Goal: Submit feedback/report problem: Submit feedback/report problem

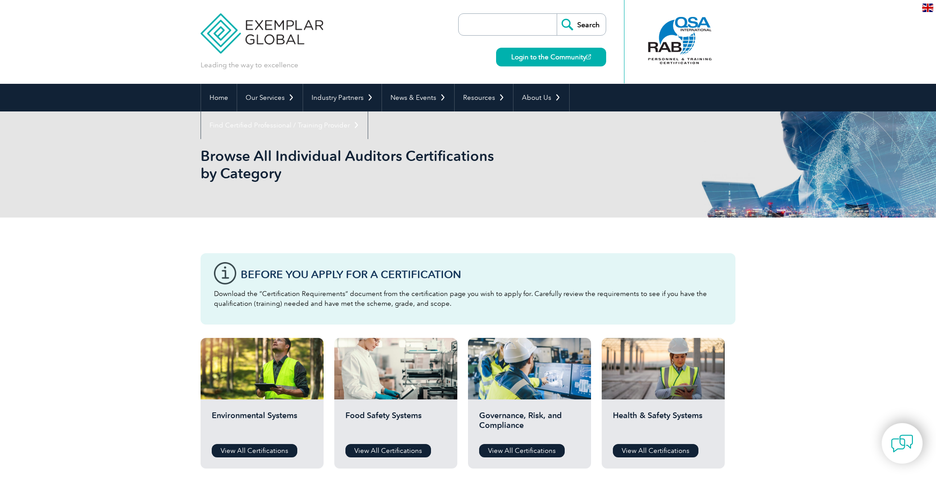
click at [683, 29] on div at bounding box center [680, 40] width 89 height 49
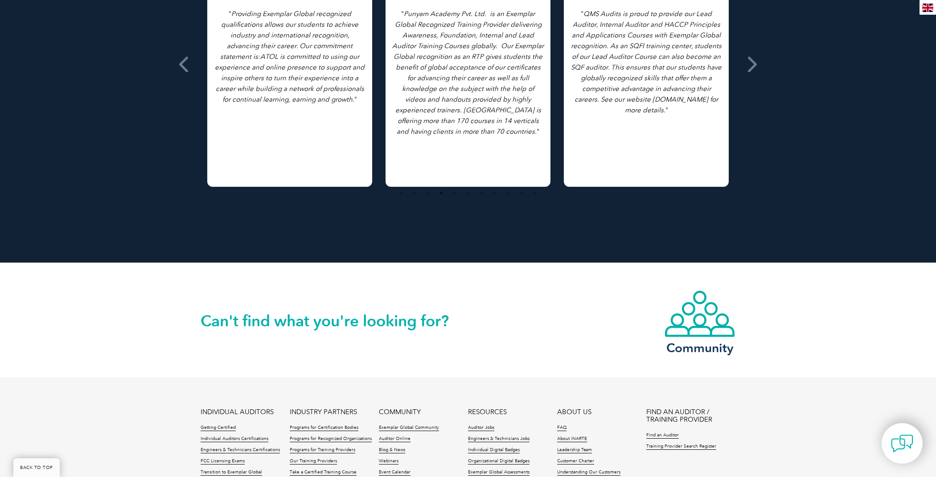
scroll to position [738, 0]
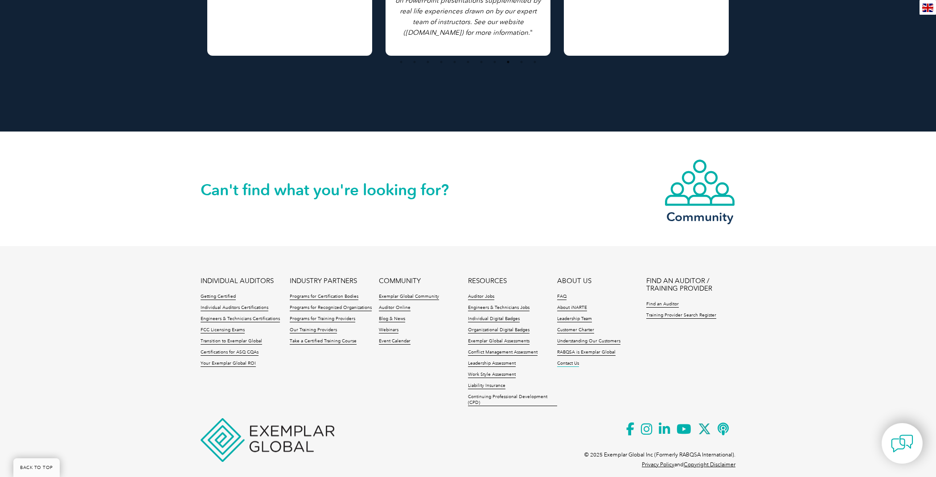
click at [572, 361] on link "Contact Us" at bounding box center [568, 364] width 22 height 6
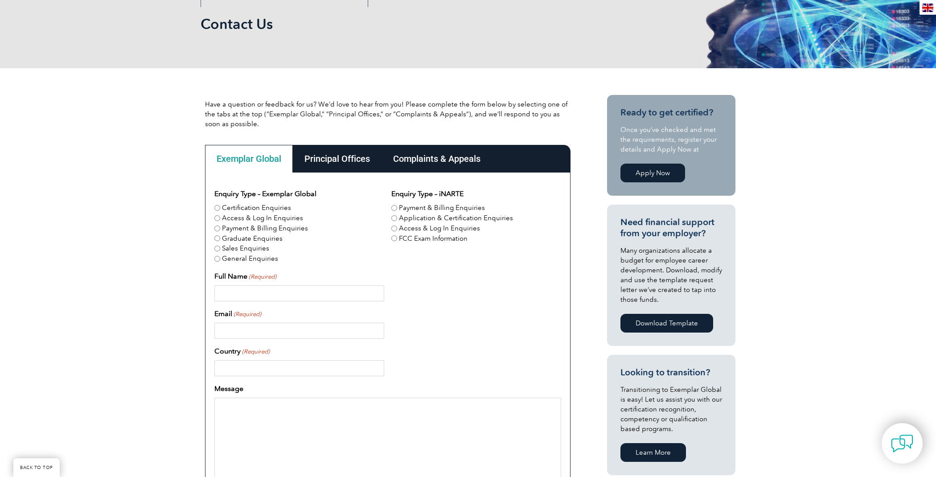
scroll to position [134, 0]
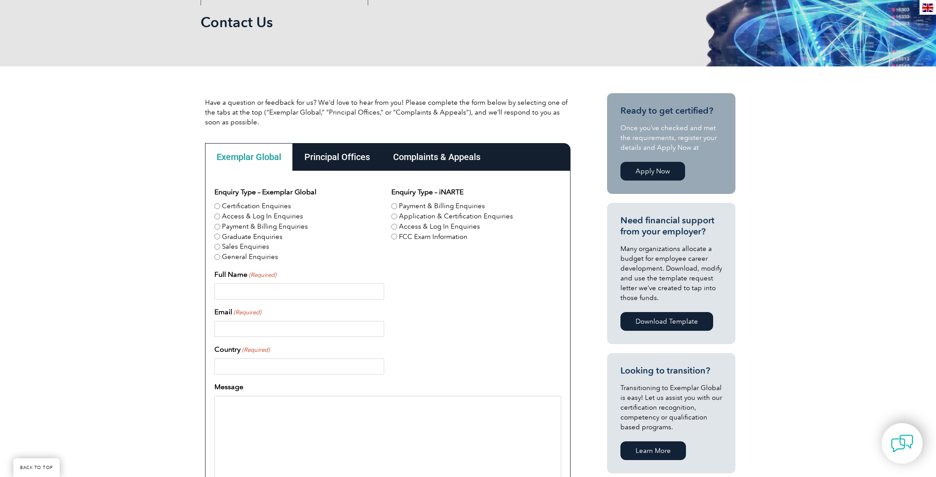
click at [342, 157] on div "Principal Offices" at bounding box center [337, 157] width 89 height 28
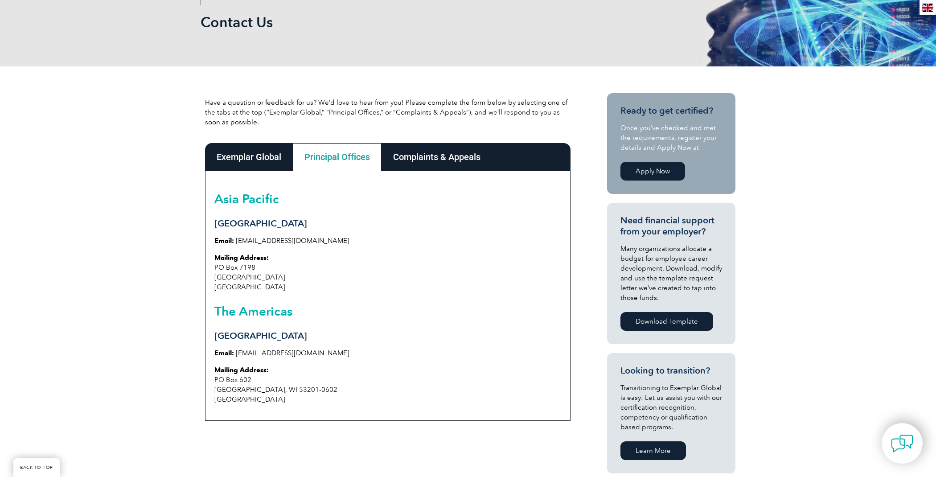
click at [431, 152] on div "Complaints & Appeals" at bounding box center [437, 157] width 111 height 28
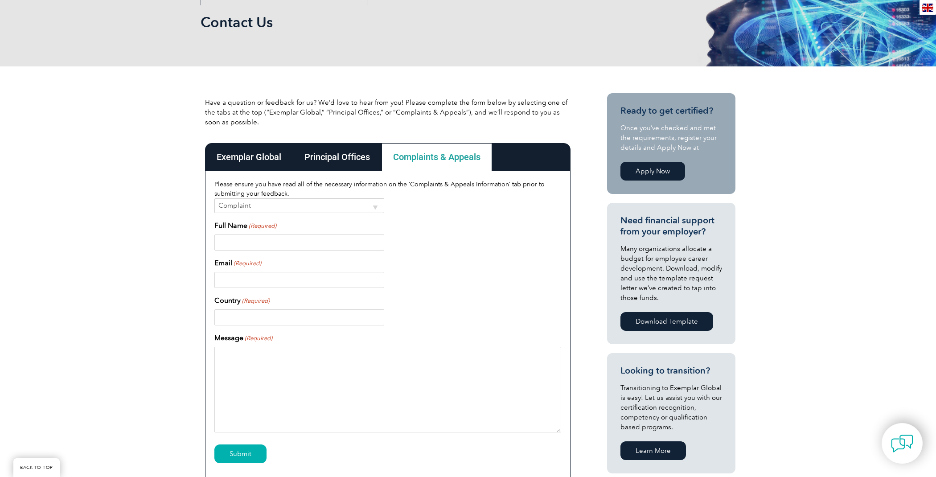
click at [246, 156] on div "Exemplar Global" at bounding box center [249, 157] width 88 height 28
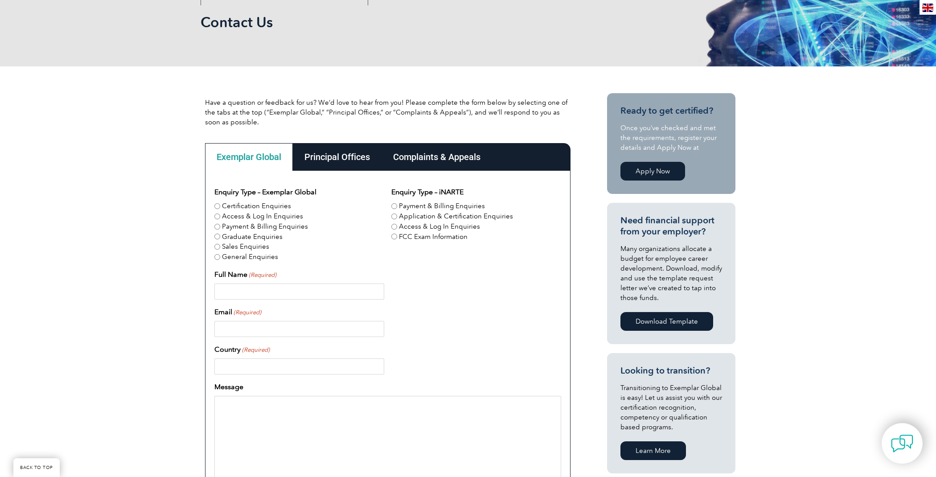
click at [218, 226] on input "Payment & Billing Enquiries" at bounding box center [217, 227] width 6 height 6
radio input "true"
click at [230, 286] on input "Full Name (Required)" at bounding box center [299, 292] width 170 height 16
type input "[PERSON_NAME]"
type input "[PERSON_NAME][EMAIL_ADDRESS][DOMAIN_NAME]"
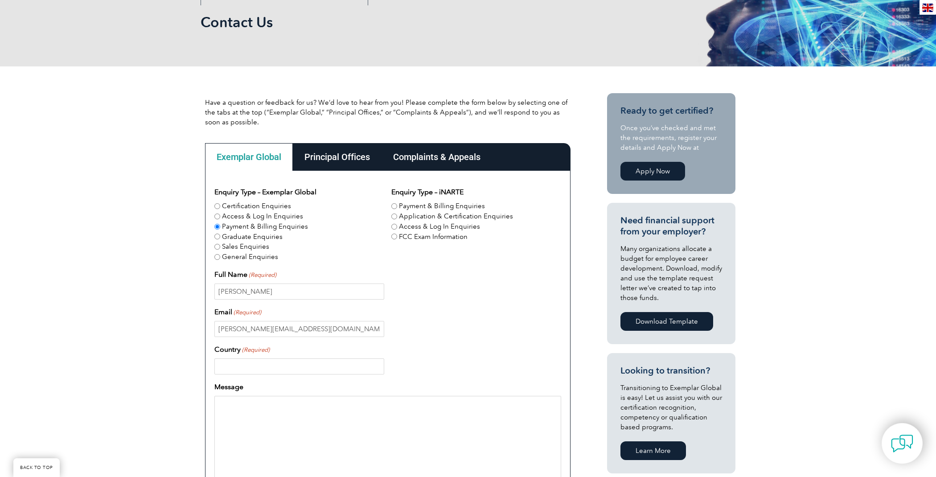
type input "[GEOGRAPHIC_DATA]"
type input "12042294570"
click at [239, 408] on textarea "Message" at bounding box center [387, 439] width 347 height 86
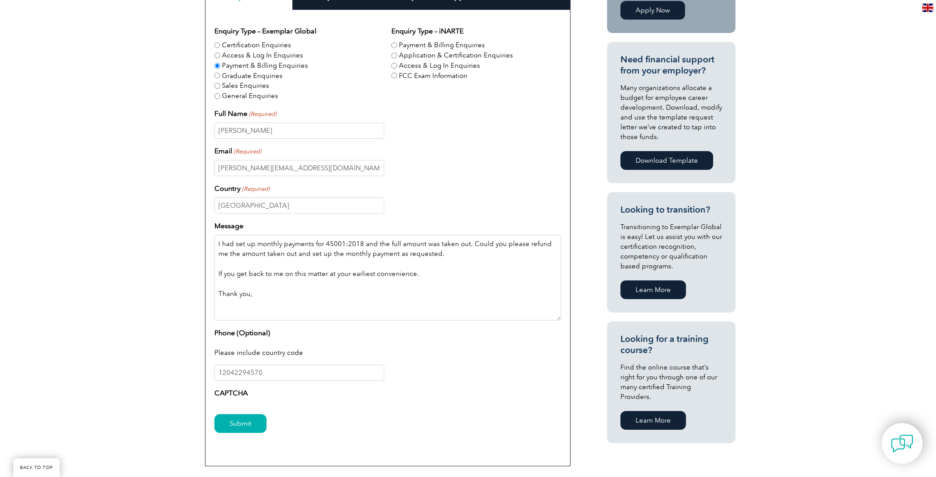
scroll to position [297, 0]
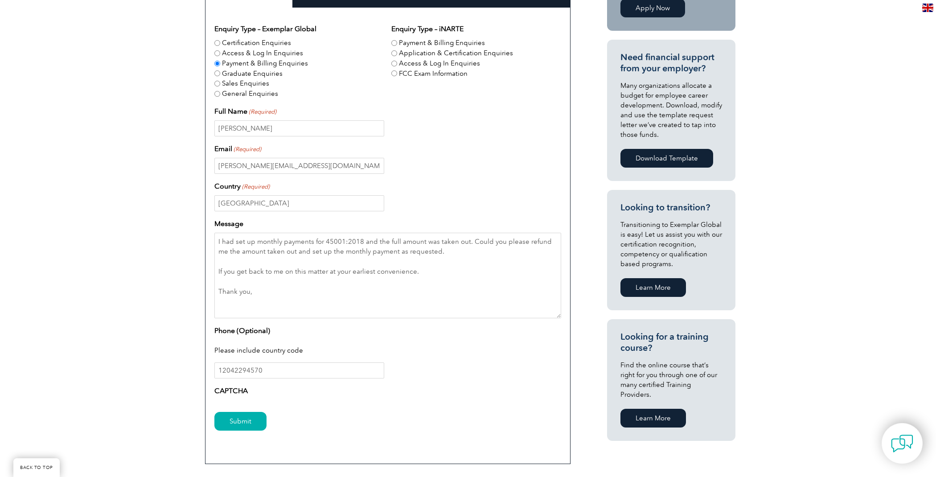
click at [247, 343] on div "Please include country code" at bounding box center [387, 351] width 347 height 23
click at [230, 305] on textarea "I had set up monthly payments for 45001:2018 and the full amount was taken out.…" at bounding box center [387, 276] width 347 height 86
click at [279, 328] on div "Phone (Optional) Please include country code 12042294570" at bounding box center [387, 351] width 347 height 53
click at [235, 348] on div "Please include country code" at bounding box center [387, 351] width 347 height 23
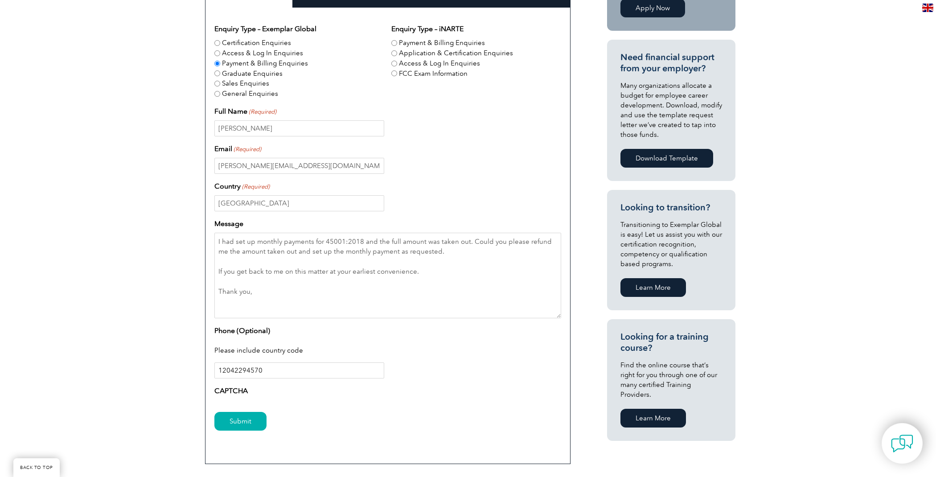
click at [274, 370] on input "12042294570" at bounding box center [299, 370] width 170 height 16
click at [252, 420] on input "Submit" at bounding box center [240, 421] width 52 height 19
click at [240, 422] on input "Submit" at bounding box center [240, 421] width 52 height 19
click at [241, 388] on label "CAPTCHA" at bounding box center [230, 391] width 33 height 11
click at [242, 420] on input "Submit" at bounding box center [240, 421] width 52 height 19
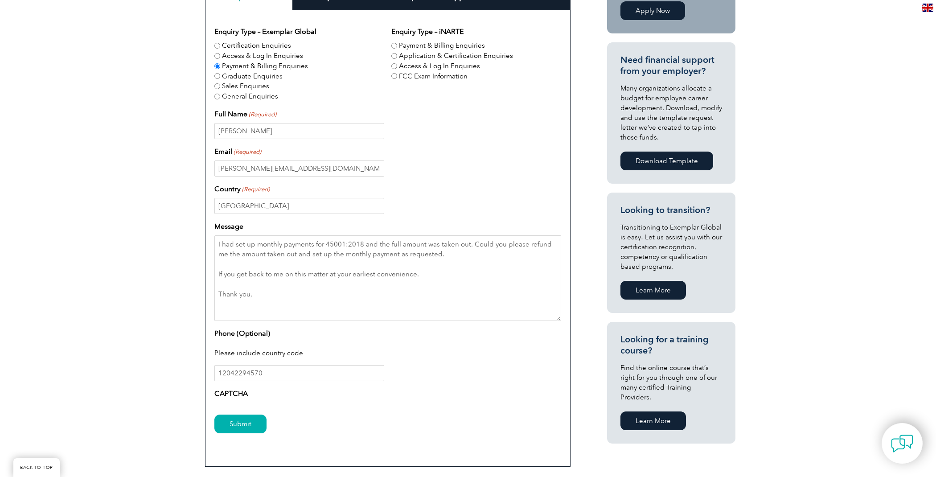
scroll to position [296, 0]
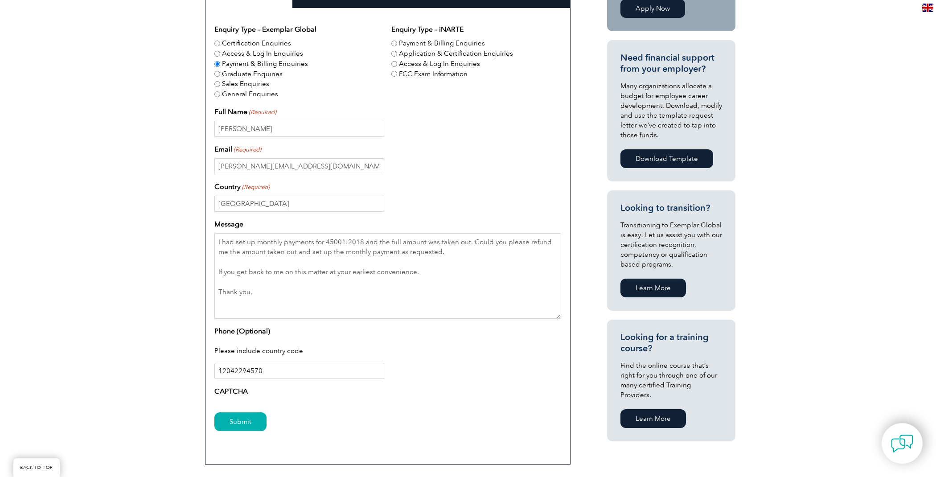
click at [222, 371] on input "12042294570" at bounding box center [299, 371] width 170 height 16
click at [240, 422] on input "Submit" at bounding box center [240, 421] width 52 height 19
click at [249, 391] on div "CAPTCHA" at bounding box center [387, 393] width 347 height 14
click at [216, 386] on label "CAPTCHA" at bounding box center [230, 391] width 33 height 11
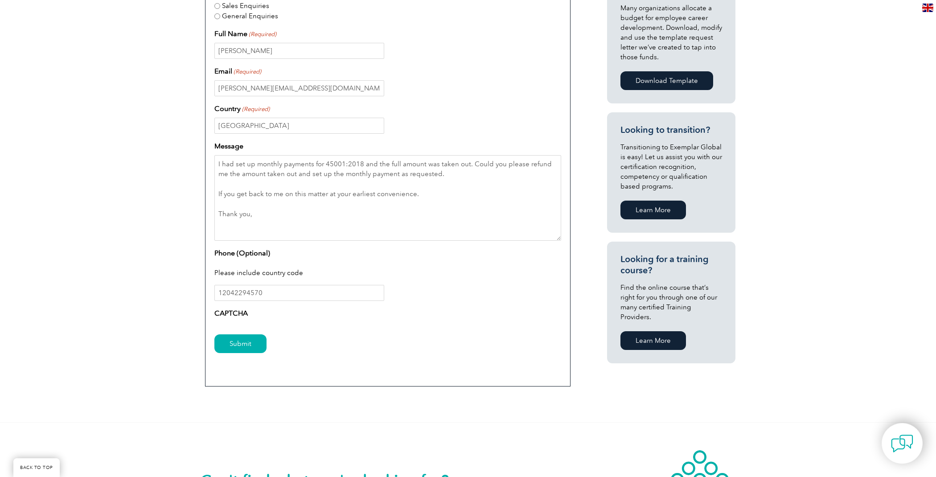
scroll to position [371, 0]
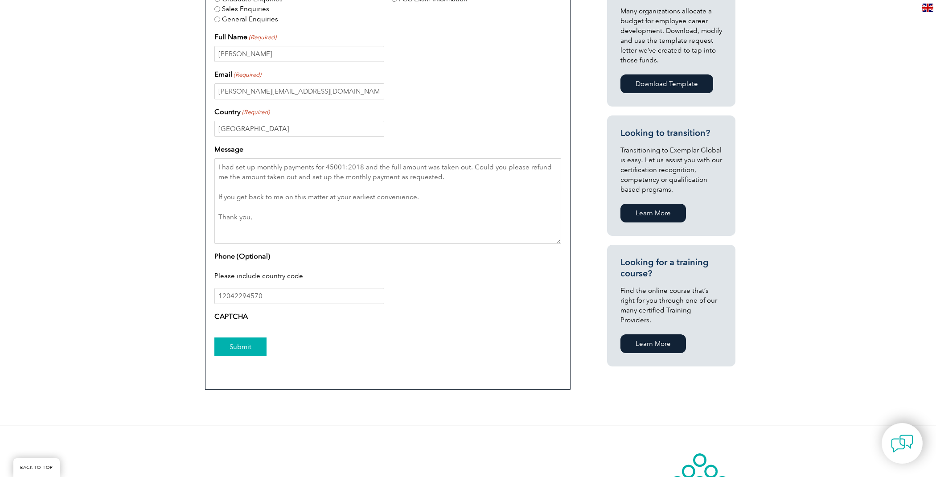
click at [244, 346] on input "Submit" at bounding box center [240, 346] width 52 height 19
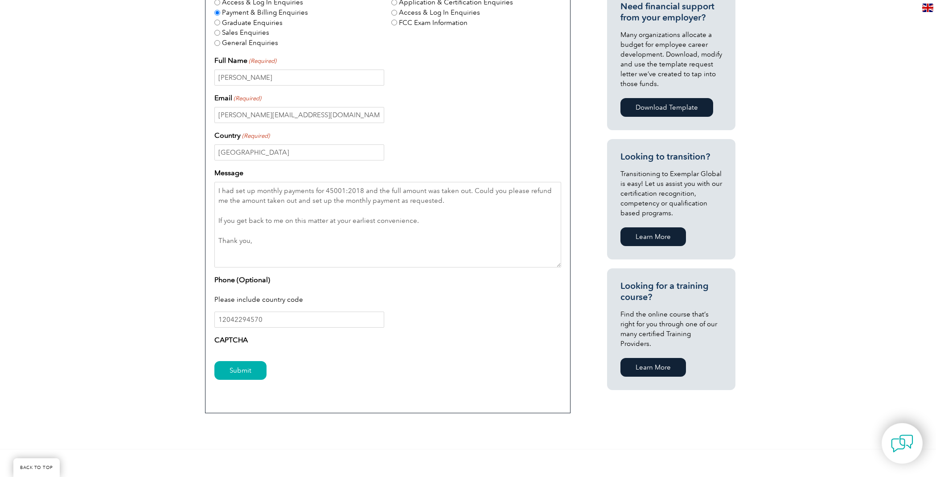
scroll to position [355, 0]
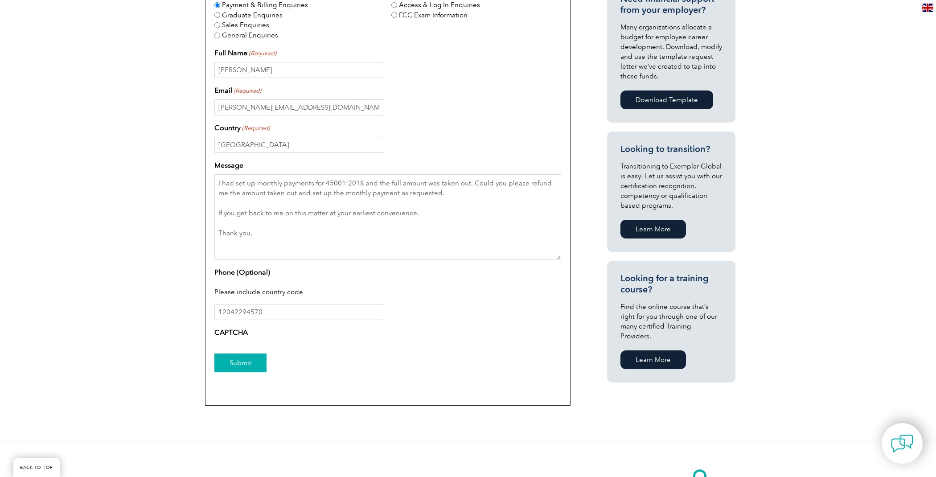
click at [247, 360] on input "Submit" at bounding box center [240, 363] width 52 height 19
click at [242, 330] on label "CAPTCHA" at bounding box center [230, 332] width 33 height 11
click at [278, 307] on input "12042294570" at bounding box center [299, 312] width 170 height 16
click at [214, 354] on input "Submit" at bounding box center [240, 363] width 52 height 19
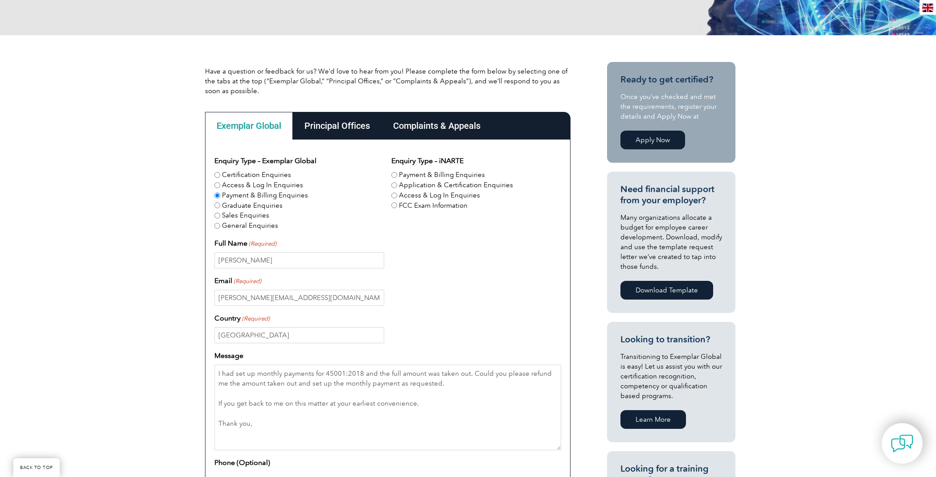
scroll to position [177, 0]
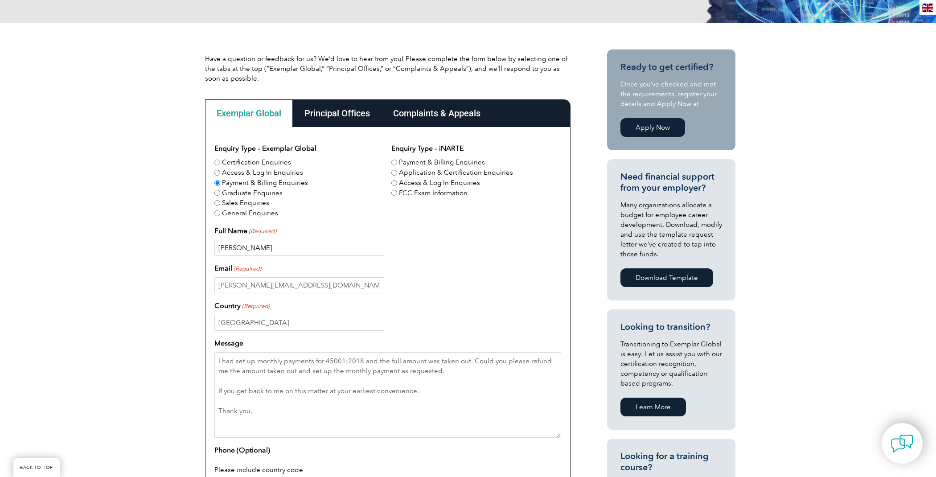
click at [335, 243] on input "[PERSON_NAME]" at bounding box center [299, 248] width 170 height 16
click at [320, 287] on input "[PERSON_NAME][EMAIL_ADDRESS][DOMAIN_NAME]" at bounding box center [299, 285] width 170 height 16
click at [251, 319] on input "[GEOGRAPHIC_DATA]" at bounding box center [299, 323] width 170 height 16
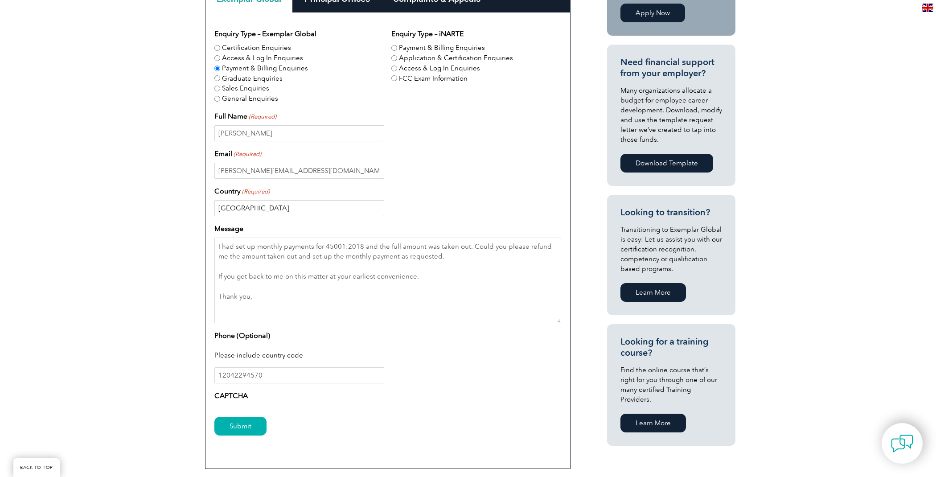
scroll to position [297, 0]
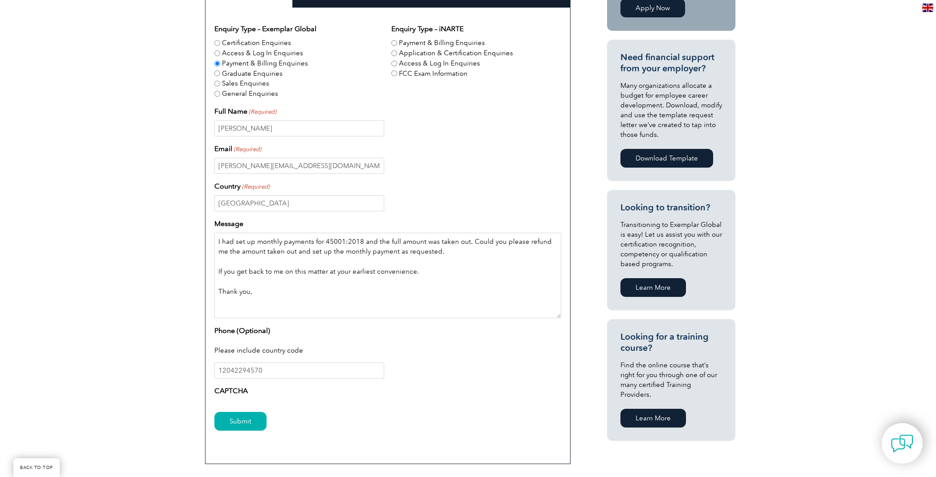
click at [231, 307] on textarea "I had set up monthly payments for 45001:2018 and the full amount was taken out.…" at bounding box center [387, 276] width 347 height 86
click at [244, 347] on div "Please include country code" at bounding box center [387, 351] width 347 height 23
click at [264, 368] on input "12042294570" at bounding box center [299, 370] width 170 height 16
click at [234, 388] on label "CAPTCHA" at bounding box center [230, 391] width 33 height 11
click at [244, 421] on input "Submit" at bounding box center [240, 421] width 52 height 19
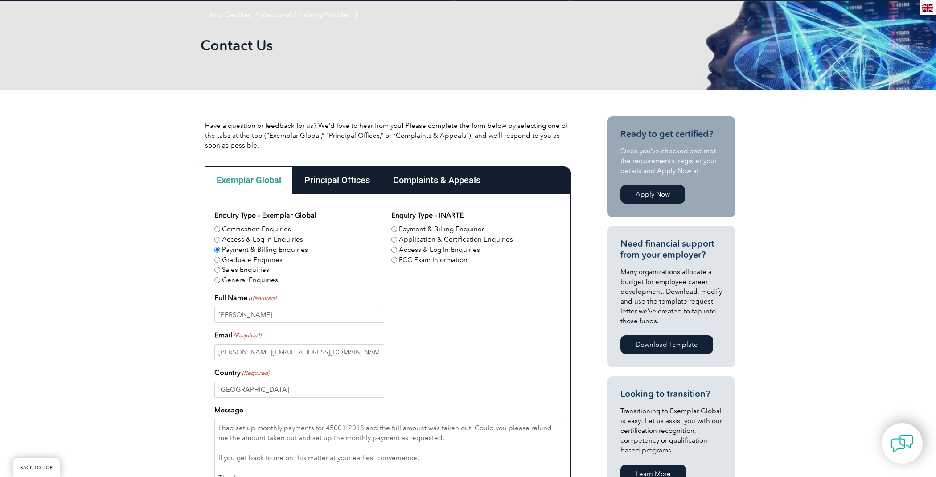
scroll to position [110, 0]
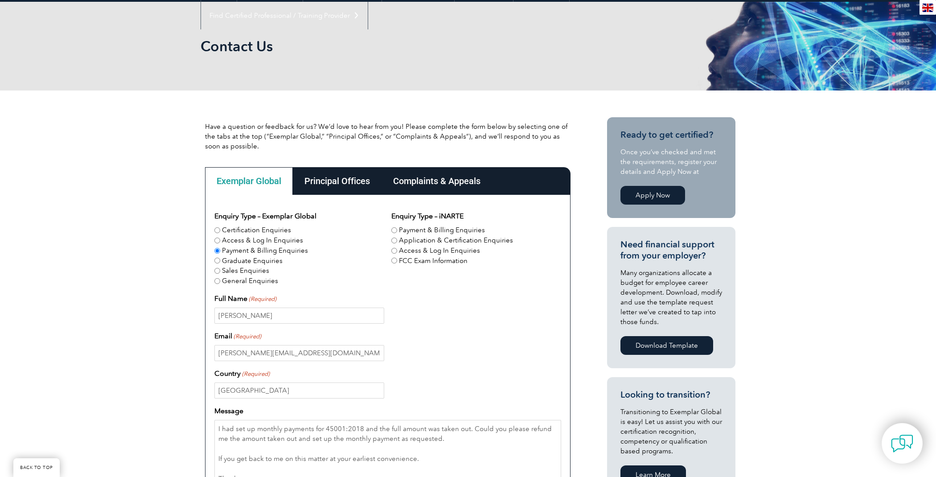
click at [339, 174] on div "Principal Offices" at bounding box center [337, 181] width 89 height 28
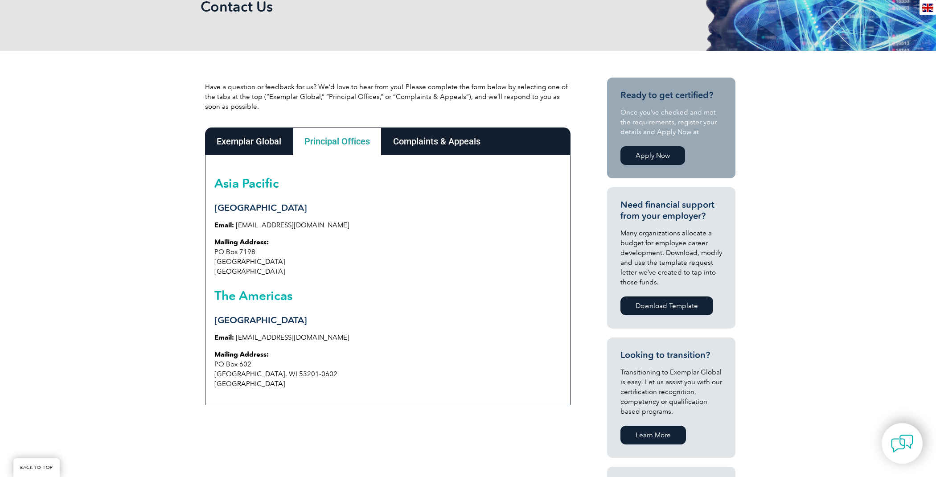
scroll to position [147, 0]
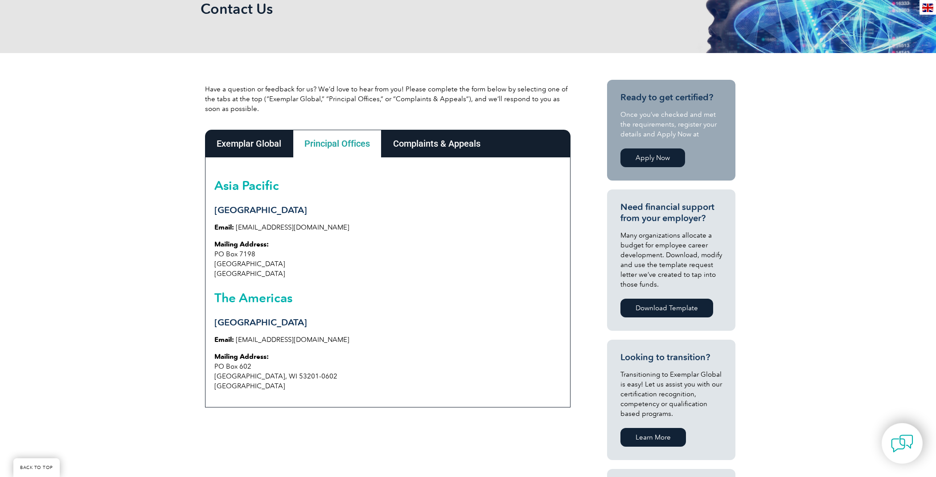
click at [259, 138] on div "Exemplar Global" at bounding box center [249, 144] width 88 height 28
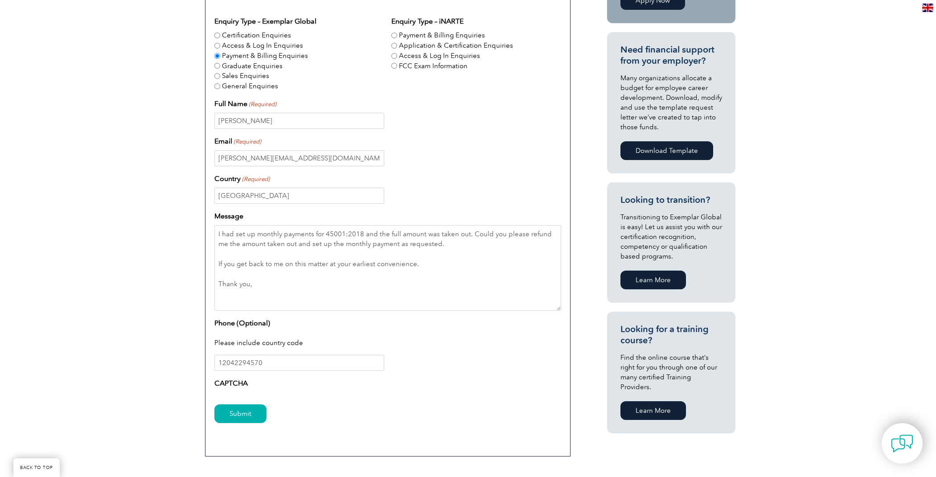
scroll to position [355, 0]
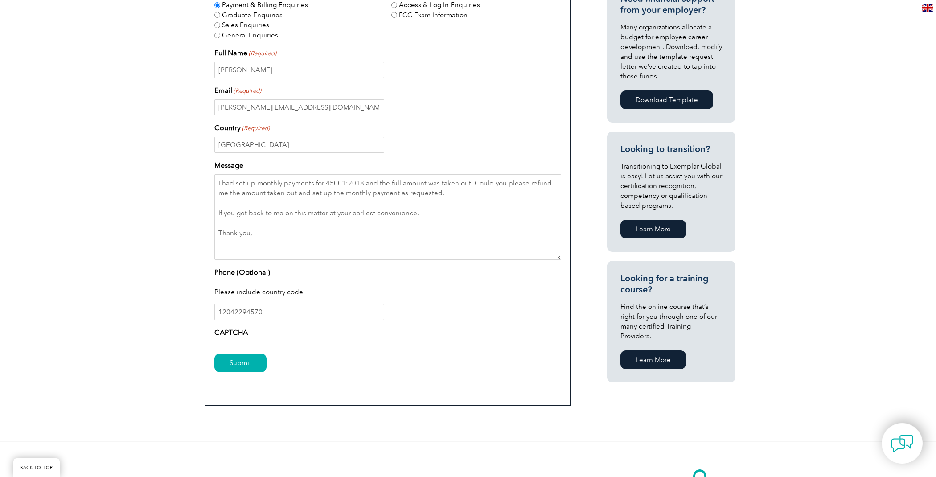
click at [232, 330] on label "CAPTCHA" at bounding box center [230, 332] width 33 height 11
click at [242, 359] on input "Submit" at bounding box center [240, 363] width 52 height 19
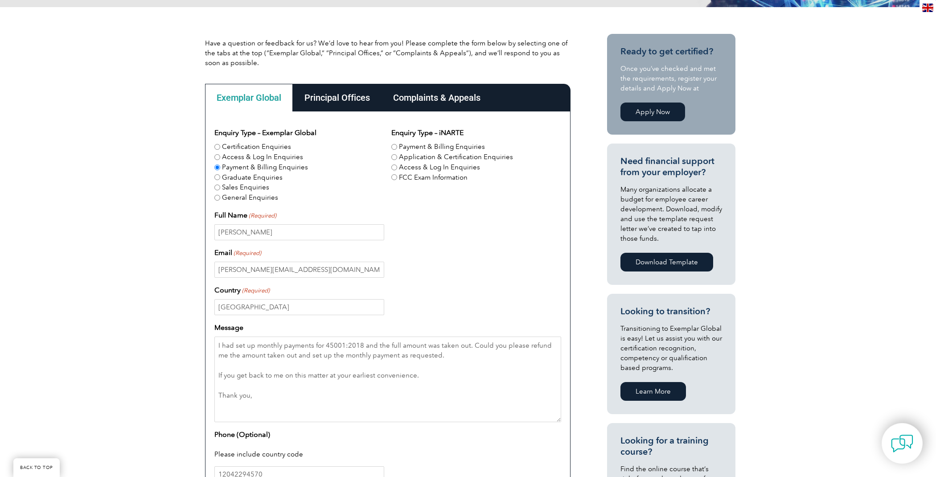
scroll to position [192, 0]
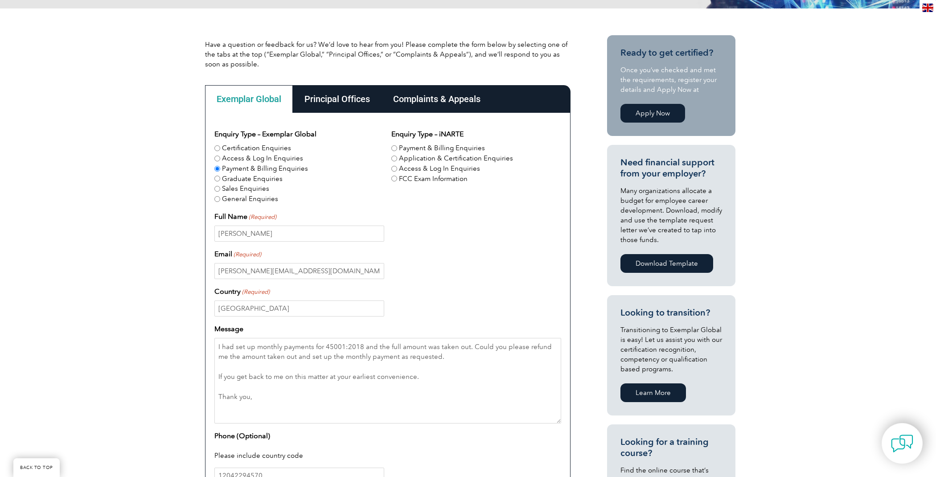
click at [432, 95] on div "Complaints & Appeals" at bounding box center [437, 99] width 111 height 28
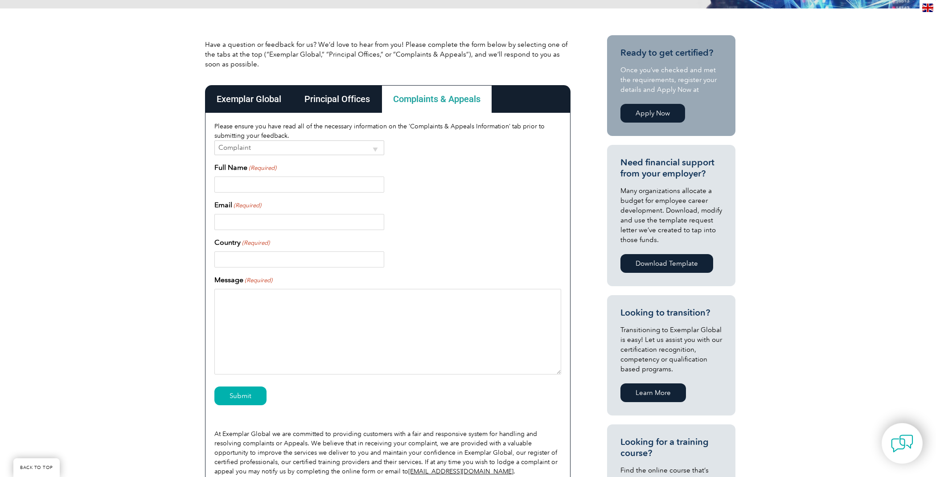
click at [377, 146] on select "Complaint Appeal" at bounding box center [299, 147] width 170 height 15
click at [243, 99] on div "Exemplar Global" at bounding box center [249, 99] width 88 height 28
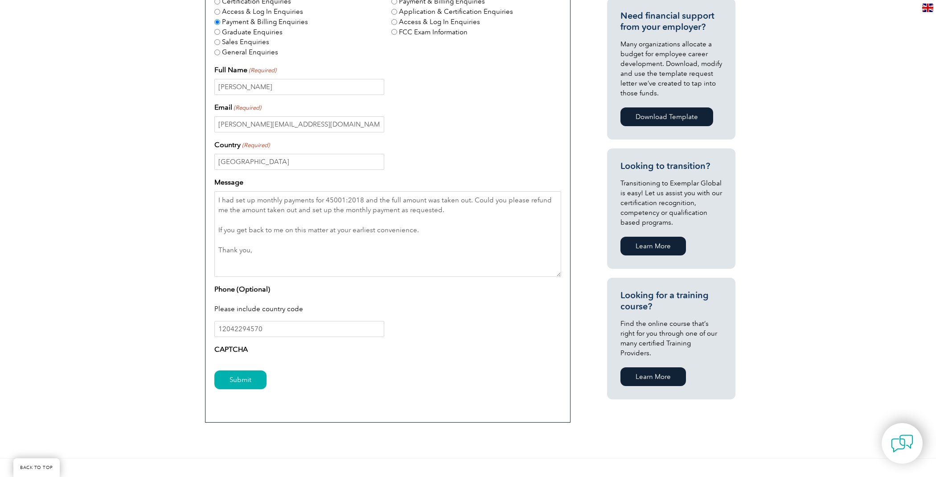
scroll to position [339, 0]
click at [247, 377] on input "Submit" at bounding box center [240, 379] width 52 height 19
click at [226, 346] on label "CAPTCHA" at bounding box center [230, 349] width 33 height 11
drag, startPoint x: 226, startPoint y: 346, endPoint x: 250, endPoint y: 341, distance: 24.7
click at [226, 346] on label "CAPTCHA" at bounding box center [230, 349] width 33 height 11
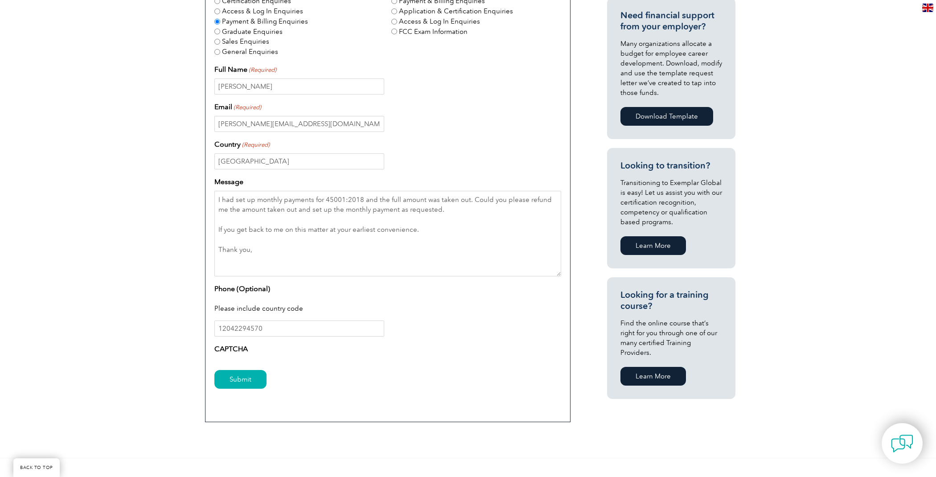
click at [251, 348] on div "CAPTCHA" at bounding box center [387, 351] width 347 height 14
click at [229, 260] on textarea "I had set up monthly payments for 45001:2018 and the full amount was taken out.…" at bounding box center [387, 234] width 347 height 86
click at [214, 370] on input "Submit" at bounding box center [240, 379] width 52 height 19
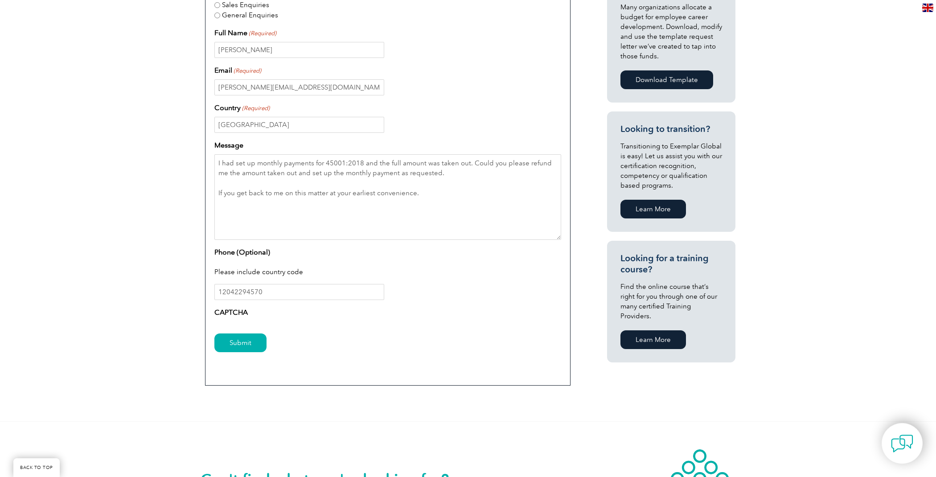
scroll to position [380, 0]
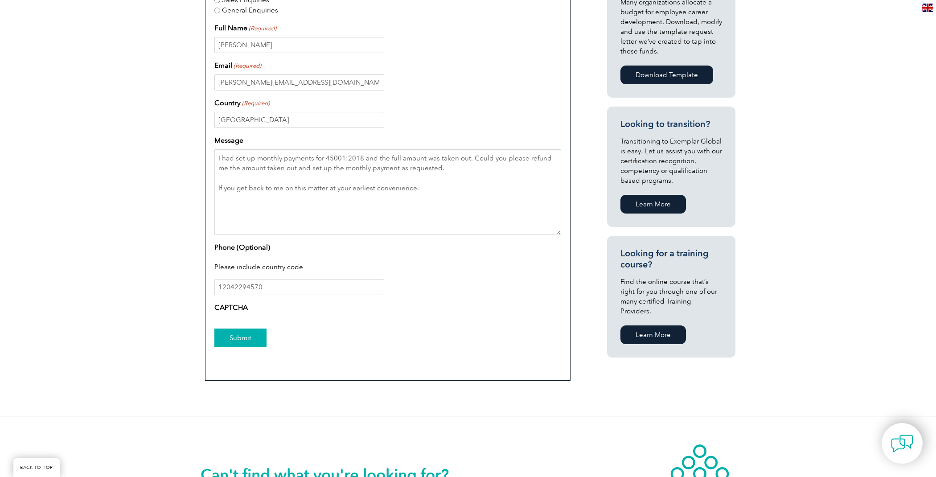
click at [251, 336] on input "Submit" at bounding box center [240, 338] width 52 height 19
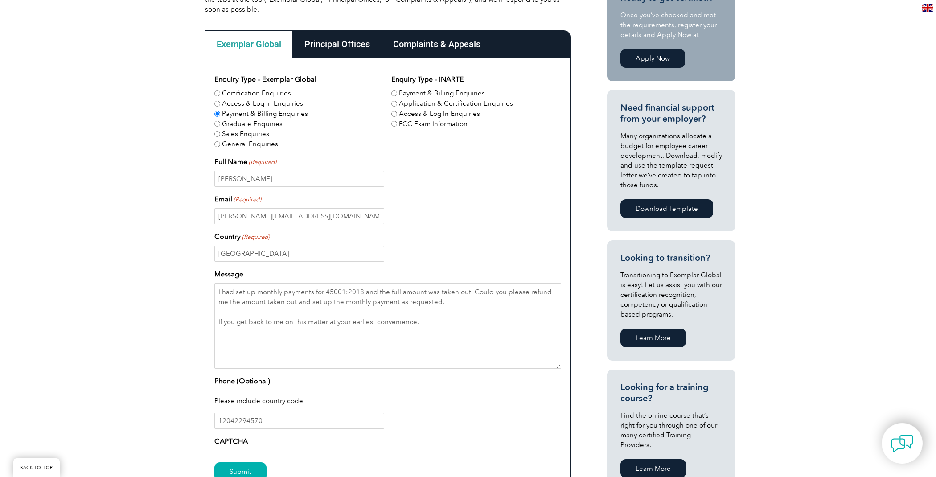
scroll to position [248, 0]
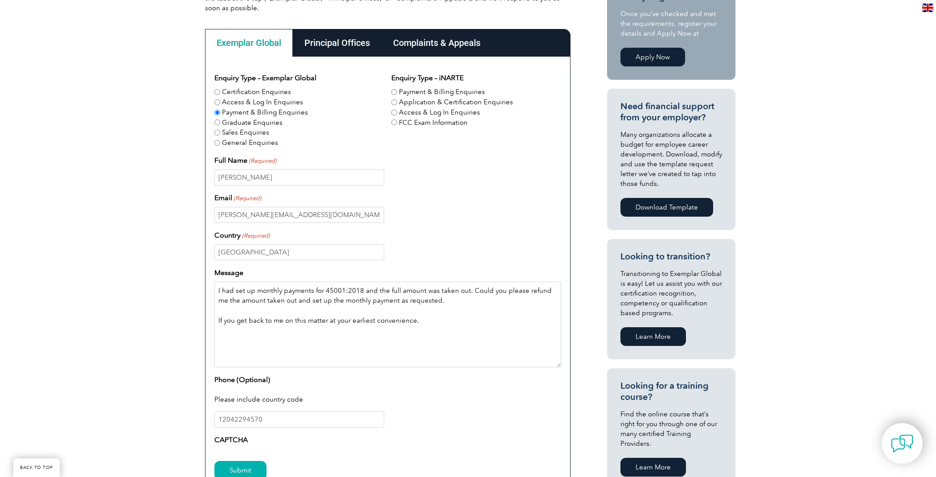
click at [225, 312] on textarea "I had set up monthly payments for 45001:2018 and the full amount was taken out.…" at bounding box center [387, 325] width 347 height 86
type textarea "I had set up monthly payments for 45001:2018 and the full amount was taken out.…"
click at [267, 419] on input "12042294570" at bounding box center [299, 419] width 170 height 16
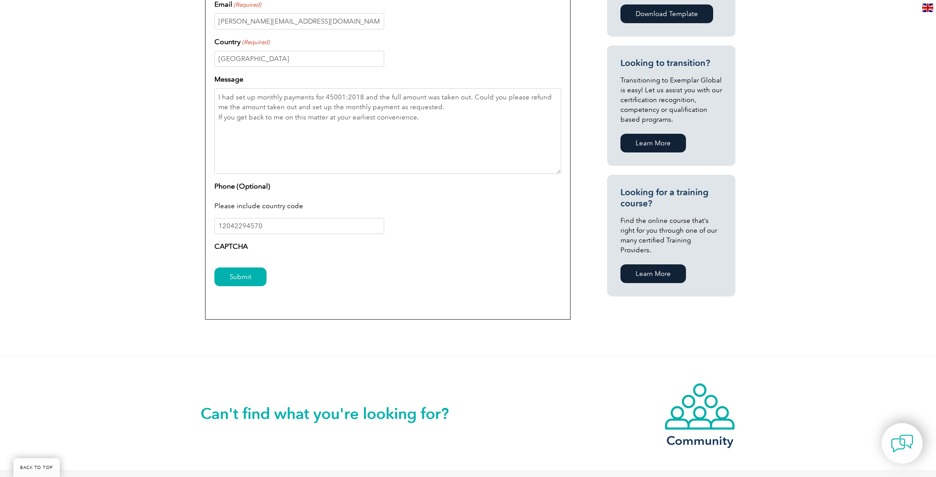
scroll to position [440, 0]
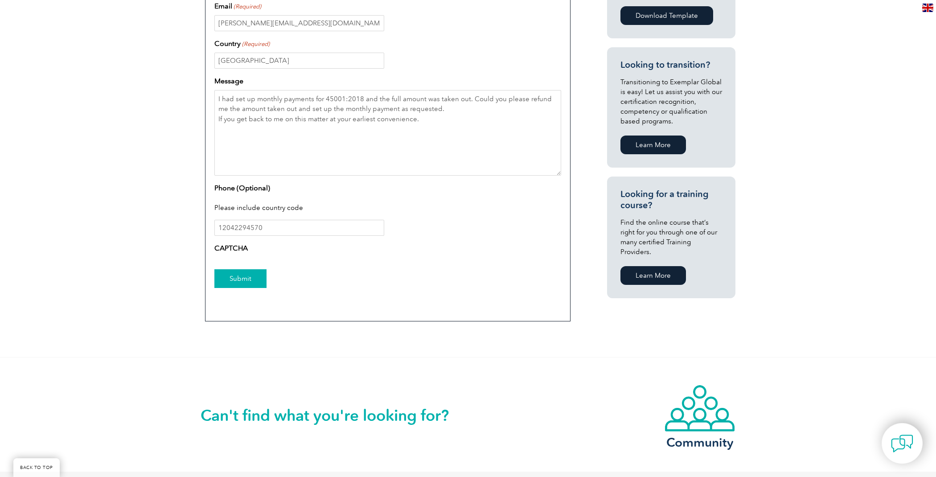
click at [243, 276] on input "Submit" at bounding box center [240, 278] width 52 height 19
click at [243, 277] on input "Submit" at bounding box center [240, 278] width 52 height 19
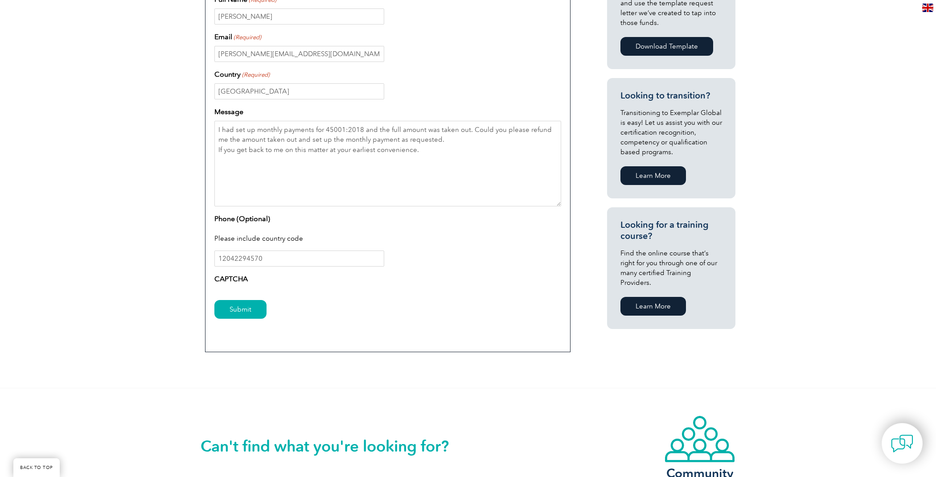
scroll to position [413, 0]
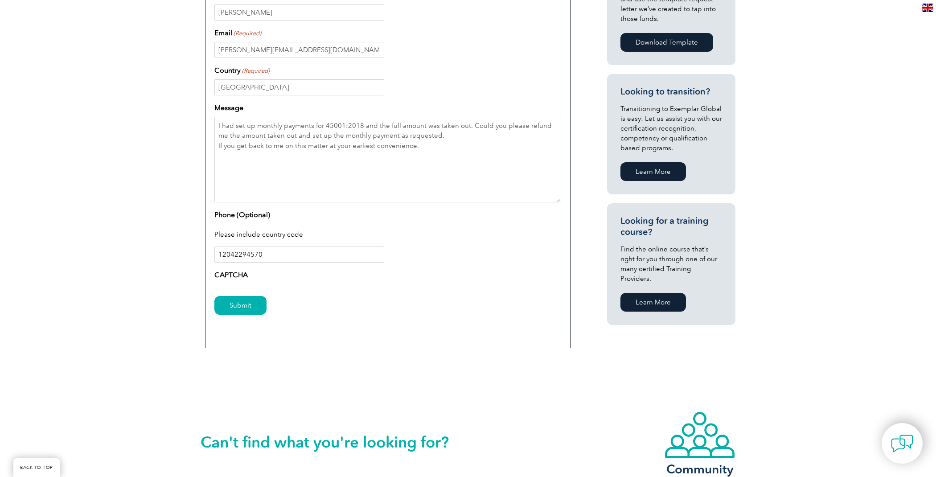
click at [263, 252] on input "12042294570" at bounding box center [299, 255] width 170 height 16
type input "1-204=229-4570"
click at [242, 305] on input "Submit" at bounding box center [240, 305] width 52 height 19
click at [247, 304] on input "Submit" at bounding box center [240, 305] width 52 height 19
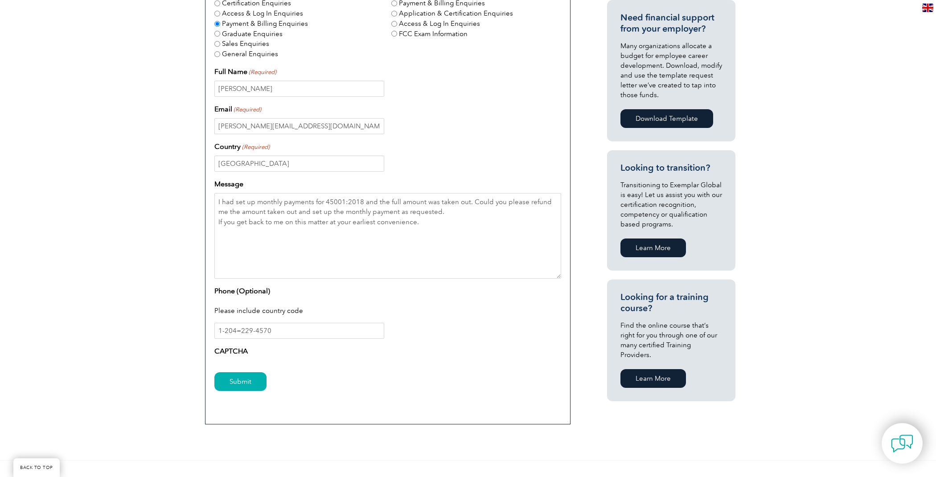
scroll to position [332, 0]
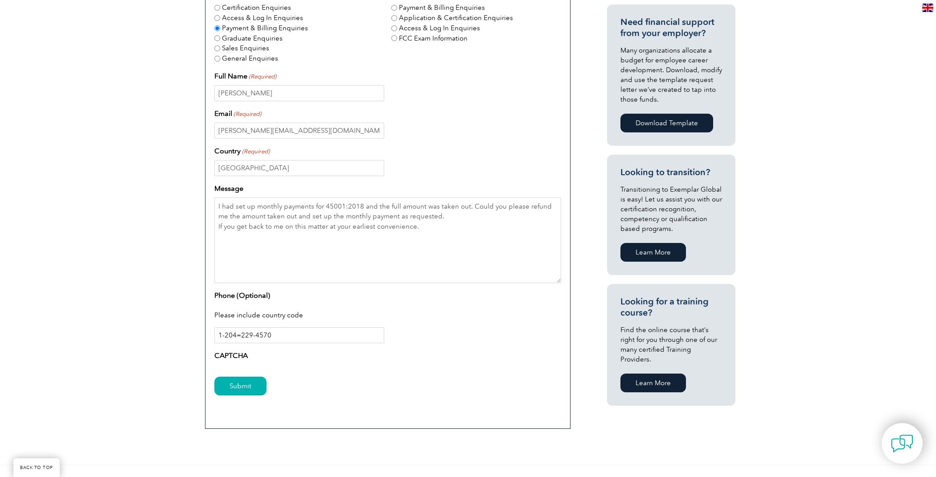
click at [276, 334] on input "1-204=229-4570" at bounding box center [299, 335] width 170 height 16
click at [247, 383] on input "Submit" at bounding box center [240, 386] width 52 height 19
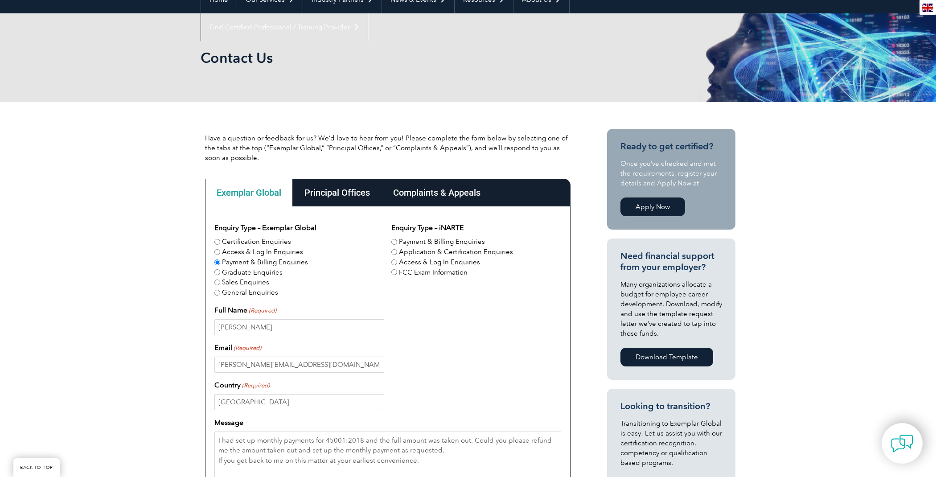
scroll to position [0, 0]
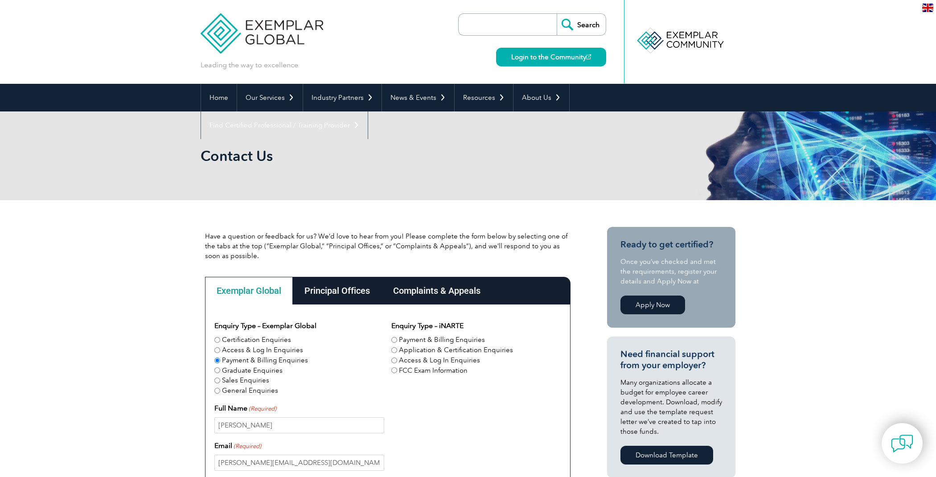
click at [218, 351] on input "Access & Log In Enquiries" at bounding box center [217, 350] width 6 height 6
radio input "true"
click at [218, 361] on input "Payment & Billing Enquiries" at bounding box center [217, 361] width 6 height 6
radio input "true"
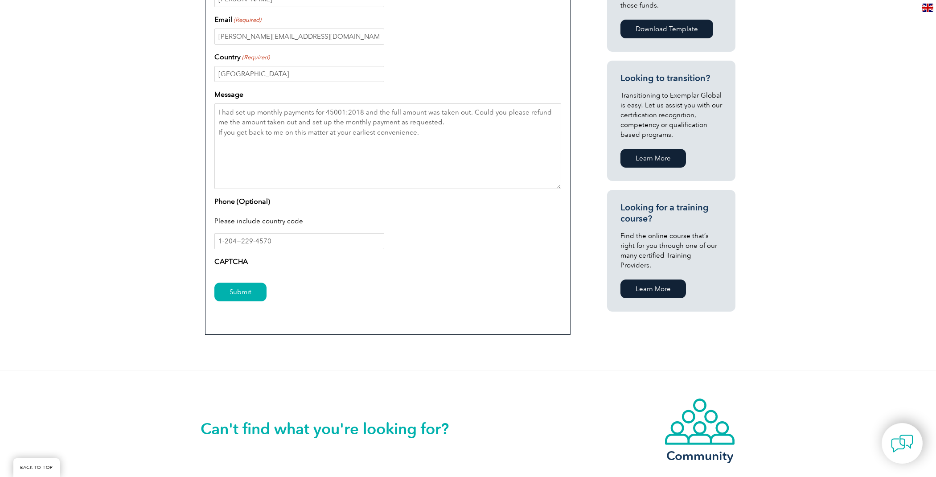
scroll to position [428, 0]
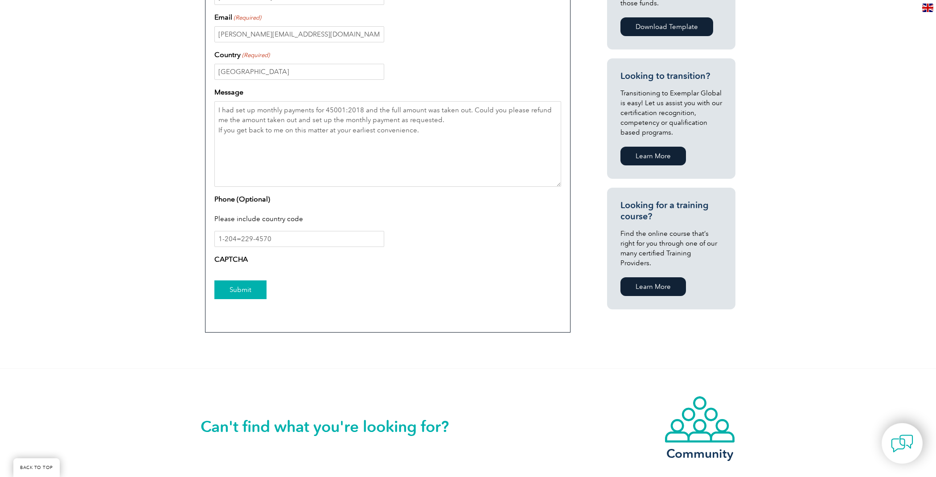
click at [243, 286] on input "Submit" at bounding box center [240, 289] width 52 height 19
click at [277, 234] on input "1-204=229-4570" at bounding box center [299, 239] width 170 height 16
click at [254, 238] on input "1-204=229-4570" at bounding box center [299, 239] width 170 height 16
click at [239, 287] on input "Submit" at bounding box center [240, 289] width 52 height 19
click at [265, 237] on input "2042294570" at bounding box center [299, 239] width 170 height 16
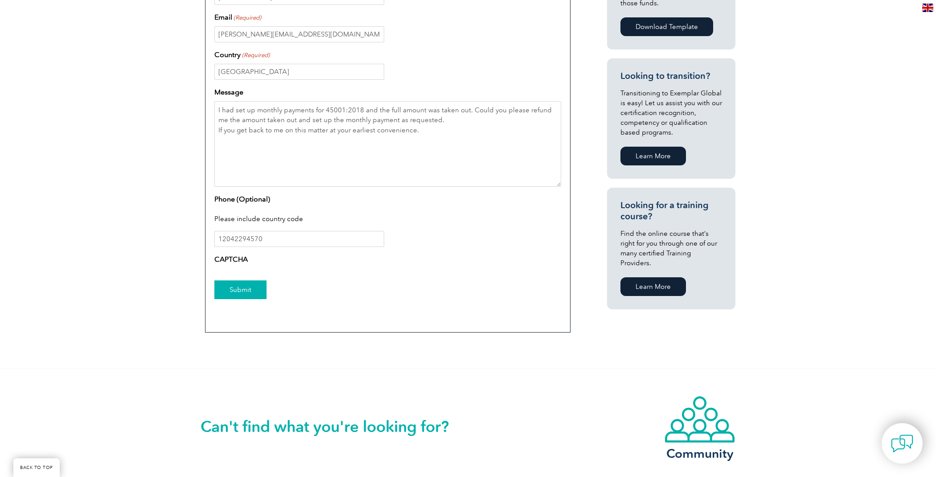
click at [246, 285] on input "Submit" at bounding box center [240, 289] width 52 height 19
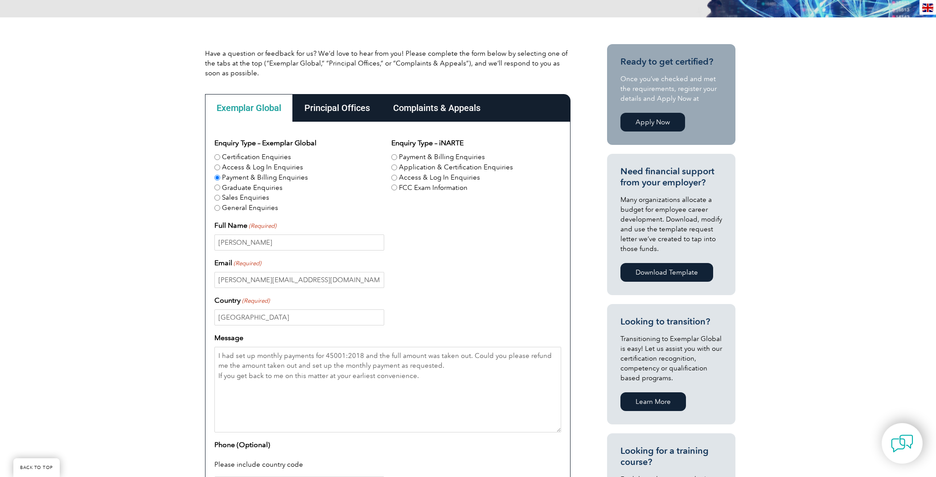
scroll to position [214, 0]
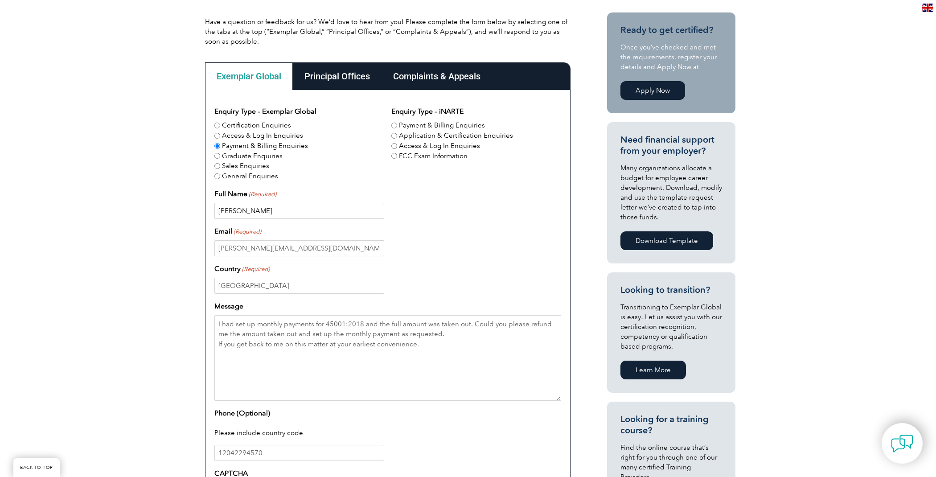
click at [219, 211] on input "[PERSON_NAME]" at bounding box center [299, 211] width 170 height 16
click at [462, 236] on div "Email (Required) [PERSON_NAME][EMAIL_ADDRESS][DOMAIN_NAME]" at bounding box center [387, 241] width 347 height 30
click at [218, 247] on input "[PERSON_NAME][EMAIL_ADDRESS][DOMAIN_NAME]" at bounding box center [299, 248] width 170 height 16
click at [258, 284] on input "[GEOGRAPHIC_DATA]" at bounding box center [299, 286] width 170 height 16
click at [472, 280] on div "[GEOGRAPHIC_DATA]" at bounding box center [387, 286] width 347 height 16
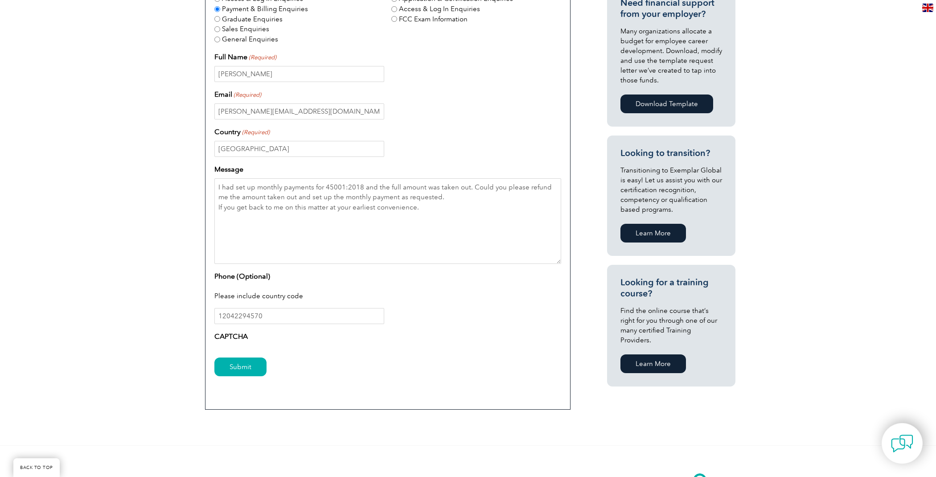
scroll to position [358, 0]
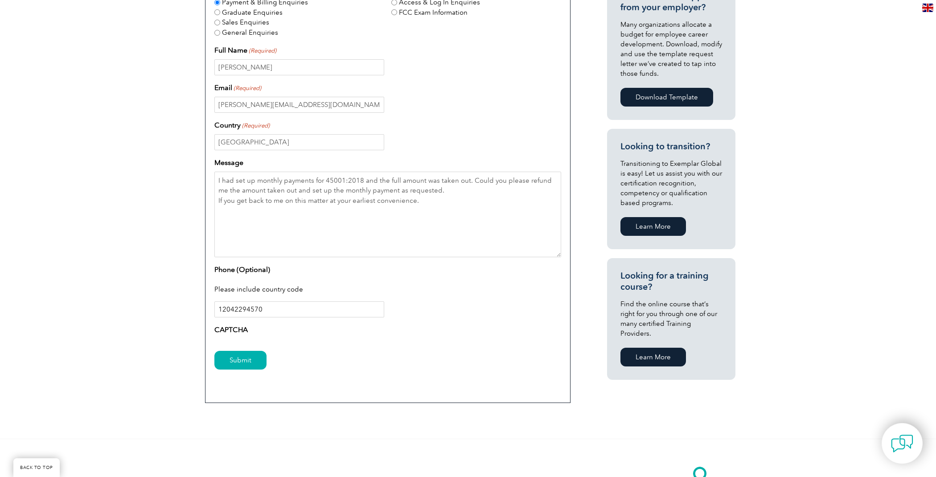
click at [216, 308] on input "12042294570" at bounding box center [299, 309] width 170 height 16
click at [247, 355] on input "Submit" at bounding box center [240, 360] width 52 height 19
click at [245, 358] on input "Submit" at bounding box center [240, 360] width 52 height 19
click at [229, 325] on label "CAPTCHA" at bounding box center [230, 330] width 33 height 11
click at [224, 308] on input "[PHONE_NUMBER]" at bounding box center [299, 309] width 170 height 16
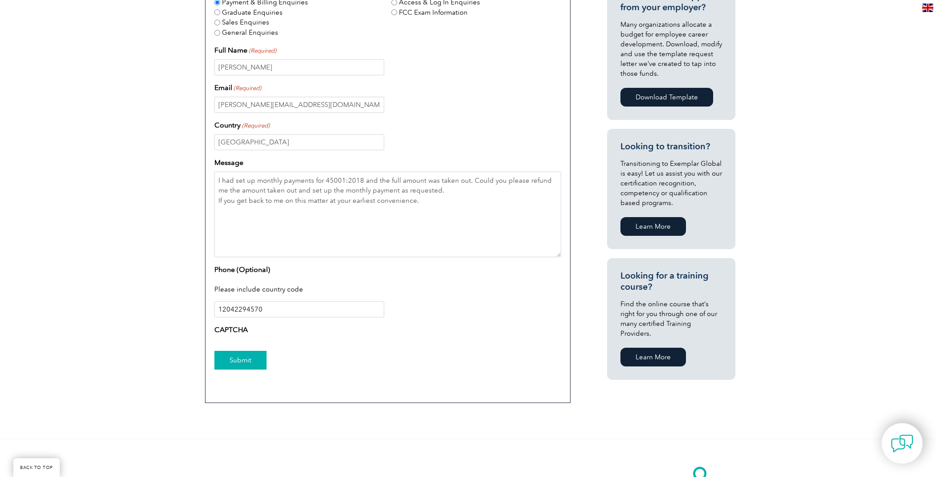
type input "12042294570"
click at [243, 359] on input "Submit" at bounding box center [240, 360] width 52 height 19
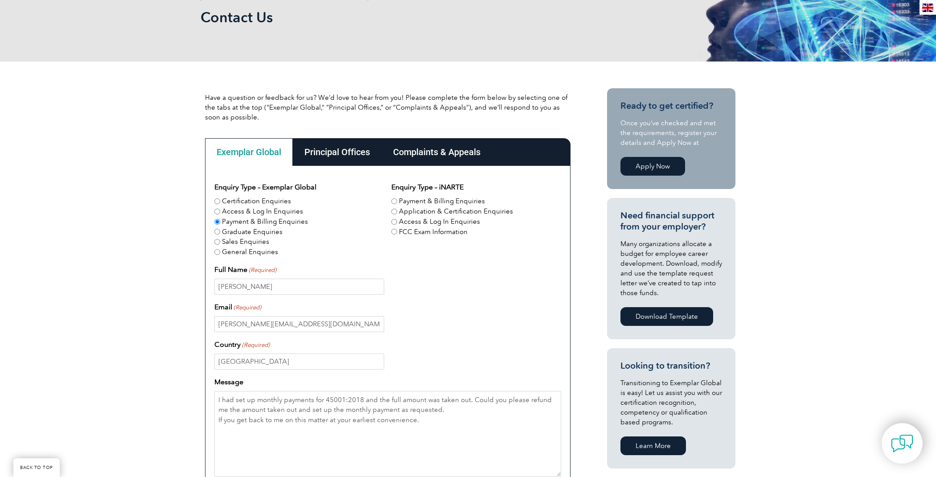
scroll to position [146, 0]
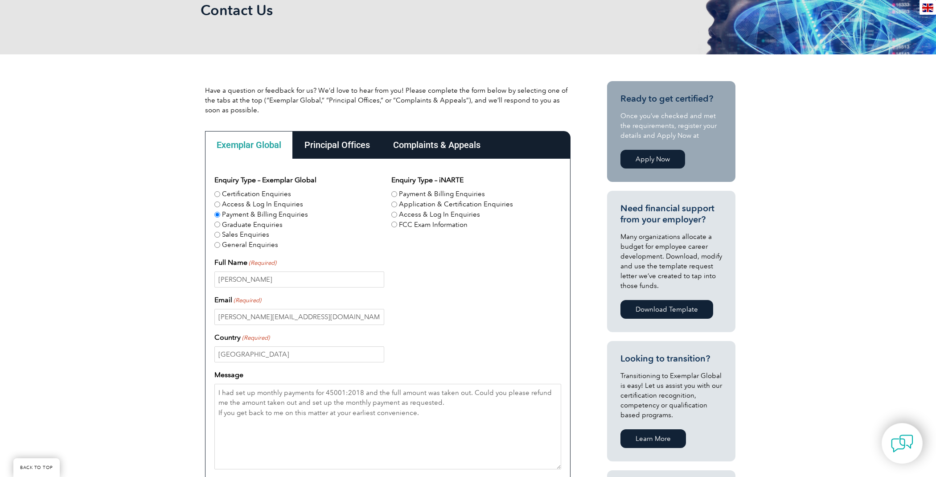
click at [218, 203] on input "Access & Log In Enquiries" at bounding box center [217, 205] width 6 height 6
radio input "true"
click at [218, 215] on input "Payment & Billing Enquiries" at bounding box center [217, 215] width 6 height 6
radio input "true"
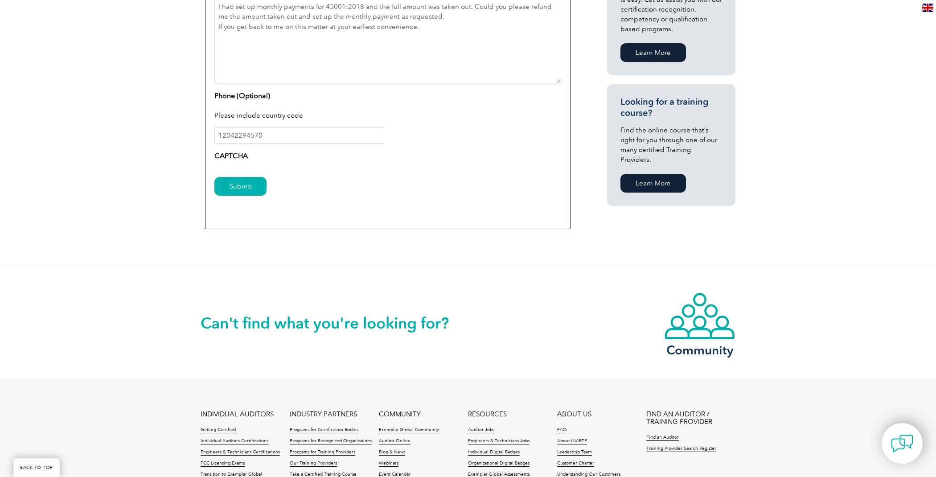
scroll to position [533, 0]
click at [244, 185] on input "Submit" at bounding box center [240, 185] width 52 height 19
click at [241, 185] on input "Submit" at bounding box center [240, 185] width 52 height 19
click at [242, 181] on input "Submit" at bounding box center [240, 185] width 52 height 19
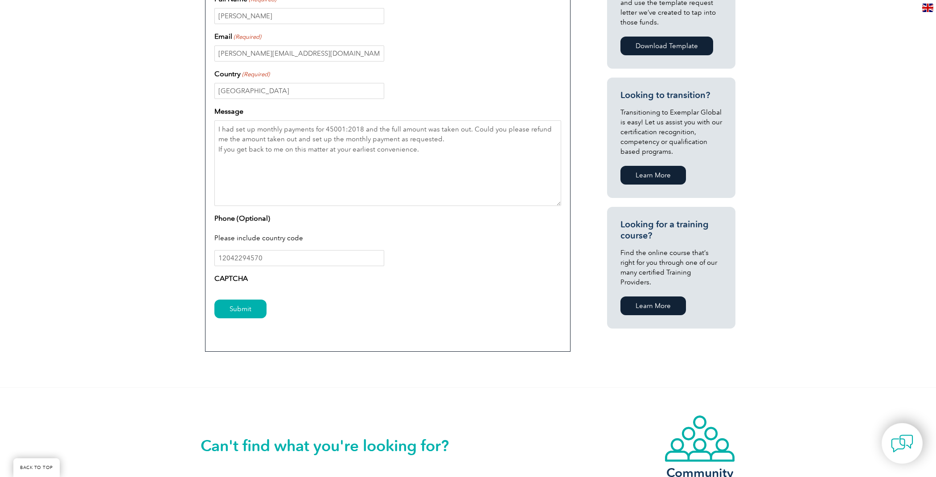
scroll to position [411, 0]
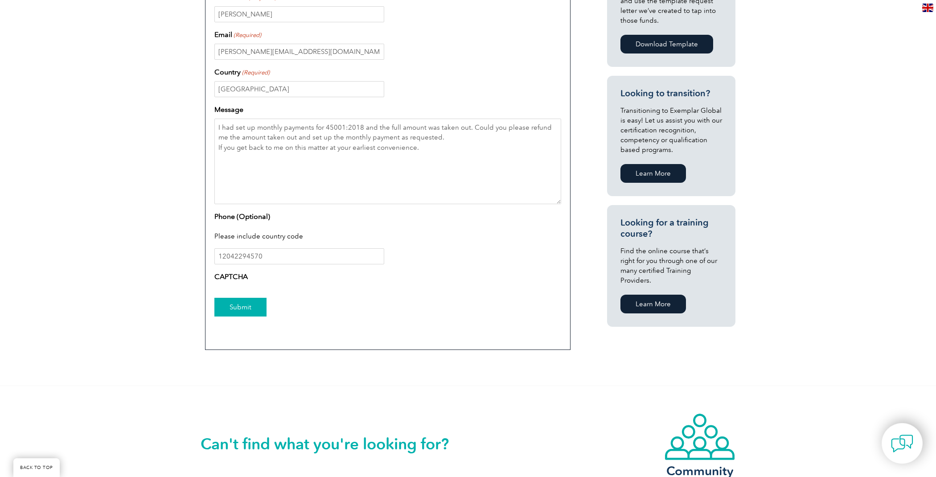
click at [243, 305] on input "Submit" at bounding box center [240, 307] width 52 height 19
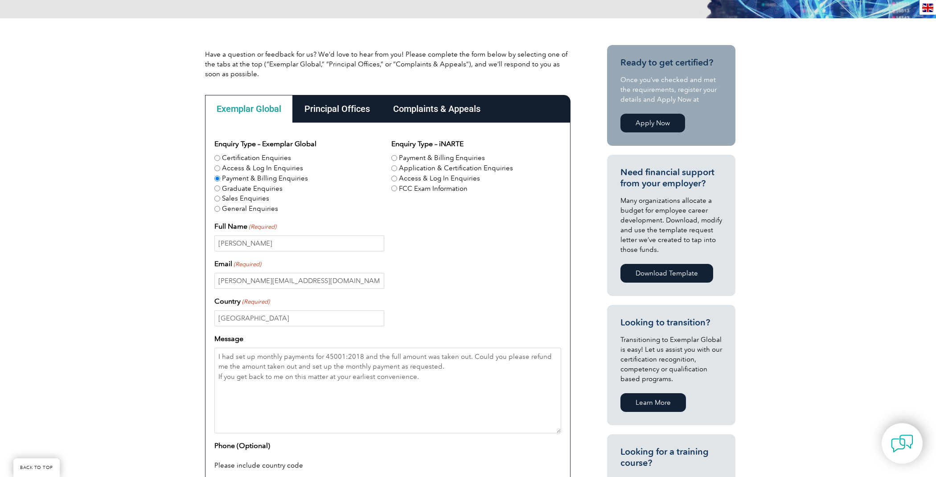
scroll to position [183, 0]
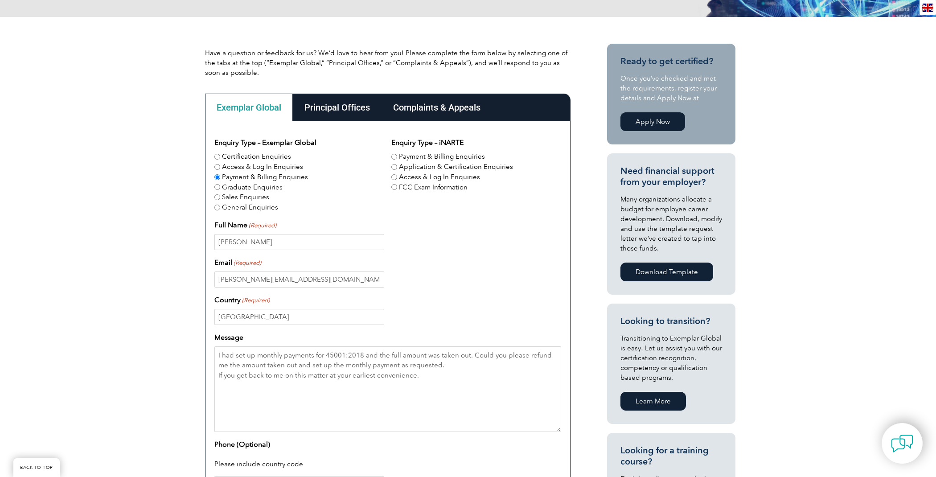
click at [349, 105] on div "Principal Offices" at bounding box center [337, 108] width 89 height 28
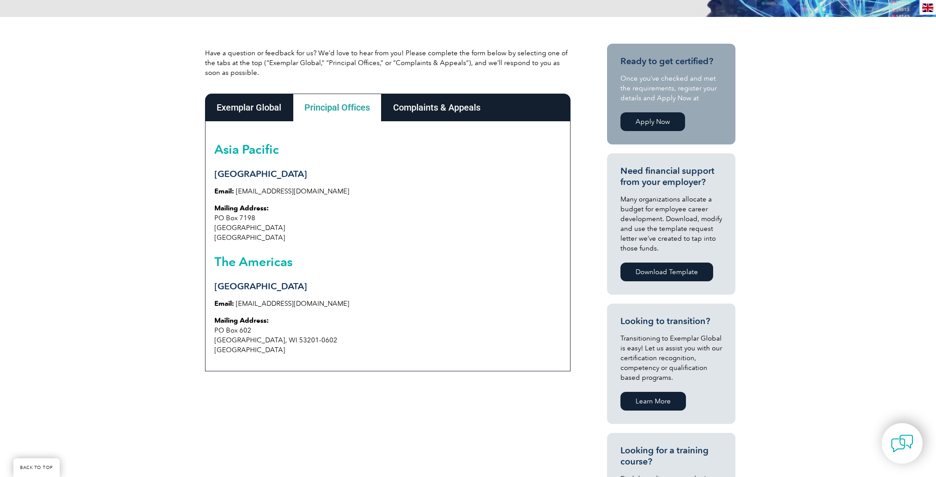
click at [260, 300] on link "[EMAIL_ADDRESS][DOMAIN_NAME]" at bounding box center [293, 304] width 114 height 8
click at [280, 300] on link "[EMAIL_ADDRESS][DOMAIN_NAME]" at bounding box center [293, 304] width 114 height 8
click at [246, 110] on div "Exemplar Global" at bounding box center [249, 108] width 88 height 28
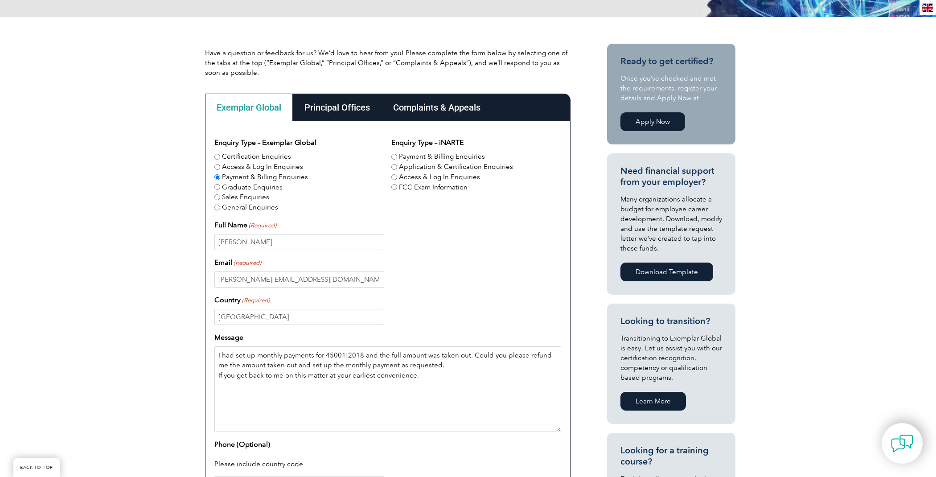
drag, startPoint x: 218, startPoint y: 350, endPoint x: 418, endPoint y: 378, distance: 202.6
click at [418, 378] on textarea "I had set up monthly payments for 45001:2018 and the full amount was taken out.…" at bounding box center [387, 389] width 347 height 86
click at [449, 229] on div "Full Name (Required) [PERSON_NAME]" at bounding box center [387, 235] width 347 height 30
